Goal: Check status

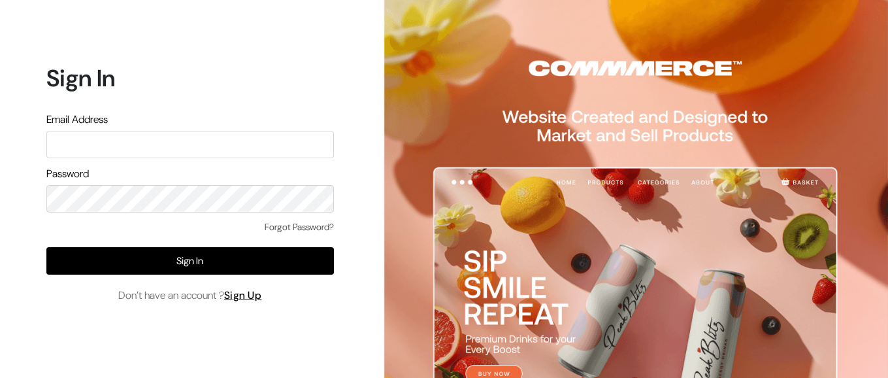
type input "[EMAIL_ADDRESS][DOMAIN_NAME]"
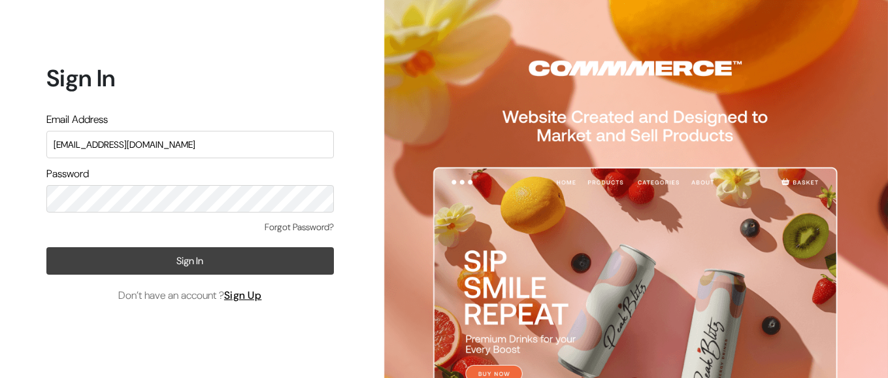
drag, startPoint x: 0, startPoint y: 0, endPoint x: 223, endPoint y: 259, distance: 341.4
click at [223, 259] on button "Sign In" at bounding box center [189, 260] width 287 height 27
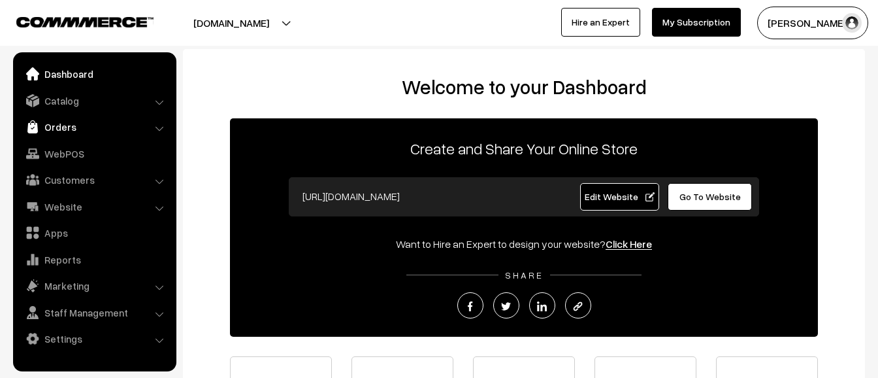
click at [74, 135] on link "Orders" at bounding box center [93, 127] width 155 height 24
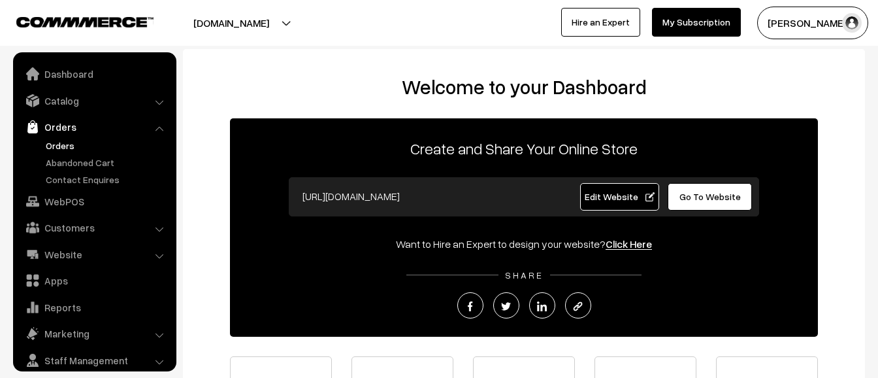
click at [68, 148] on link "Orders" at bounding box center [106, 146] width 129 height 14
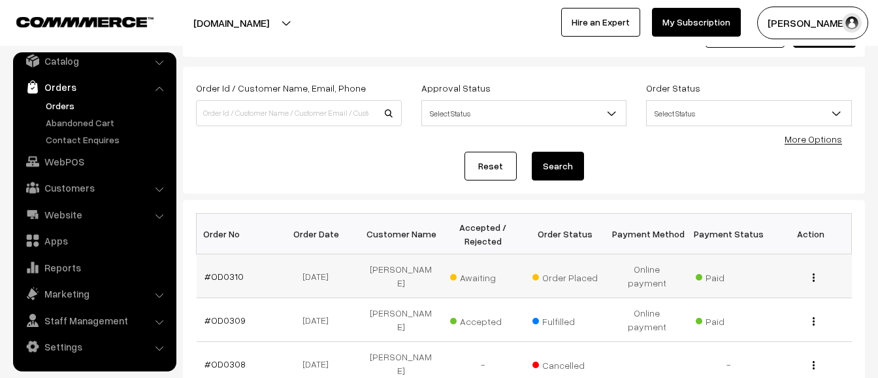
scroll to position [67, 0]
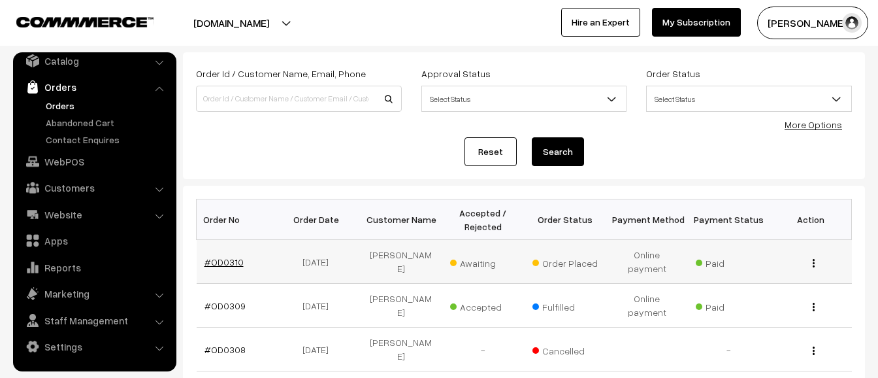
click at [223, 256] on link "#OD0310" at bounding box center [223, 261] width 39 height 11
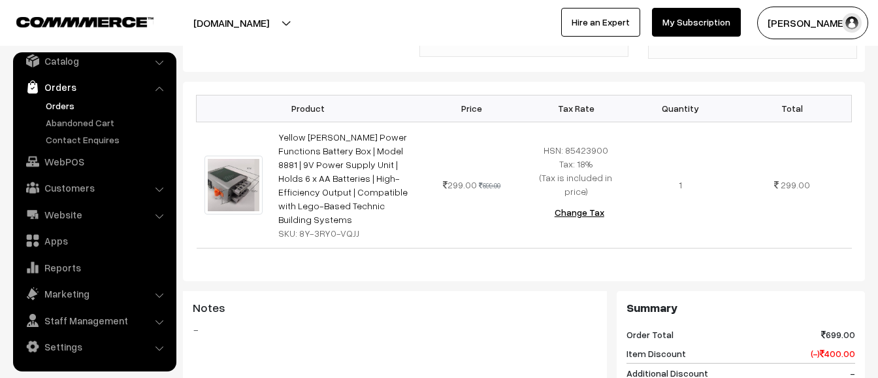
scroll to position [326, 0]
